Goal: Transaction & Acquisition: Obtain resource

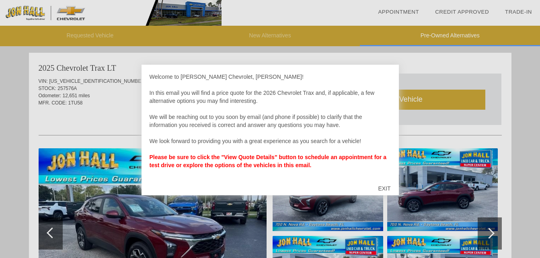
click at [387, 185] on div "EXIT" at bounding box center [384, 189] width 29 height 24
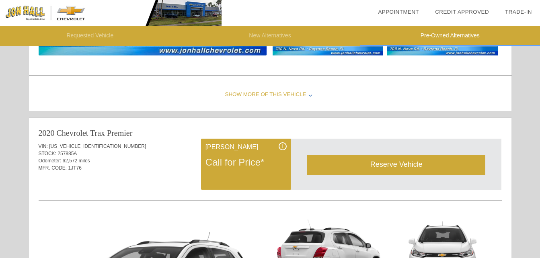
scroll to position [751, 0]
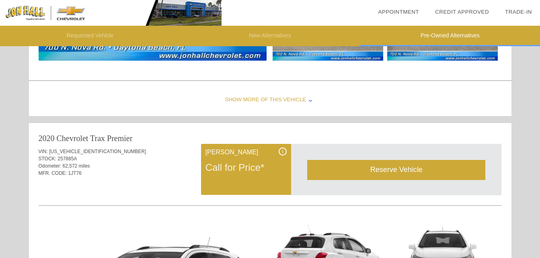
click at [369, 171] on div "Reserve Vehicle" at bounding box center [396, 170] width 178 height 20
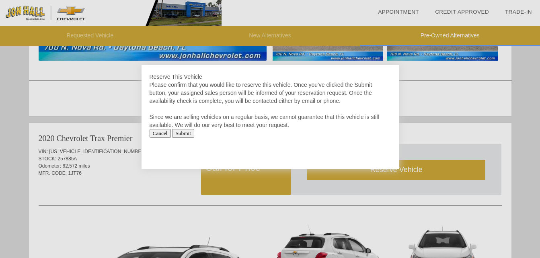
click at [166, 134] on input "Cancel" at bounding box center [160, 133] width 21 height 9
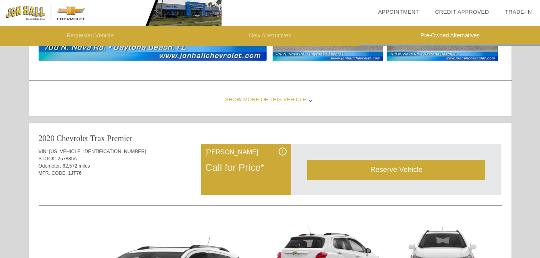
click at [238, 169] on div "Call for Price*" at bounding box center [246, 167] width 81 height 21
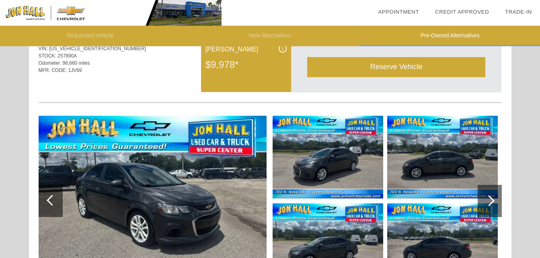
scroll to position [0, 0]
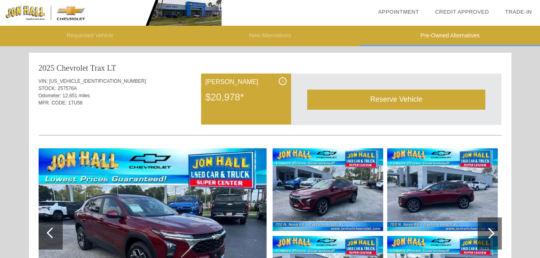
click at [140, 224] on img at bounding box center [153, 233] width 228 height 171
